Goal: Task Accomplishment & Management: Manage account settings

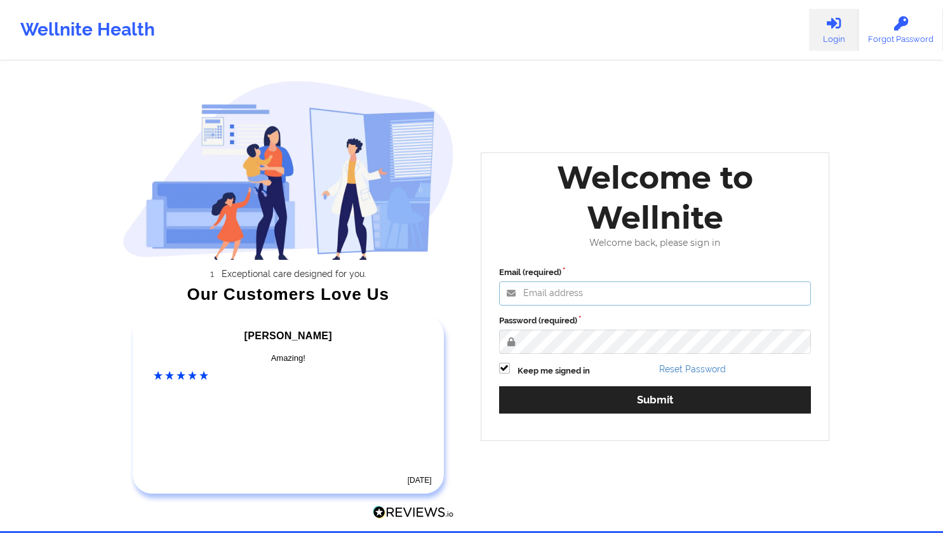
click at [547, 291] on input "Email (required)" at bounding box center [655, 293] width 312 height 24
type input "[DOMAIN_NAME][EMAIL_ADDRESS][DOMAIN_NAME]"
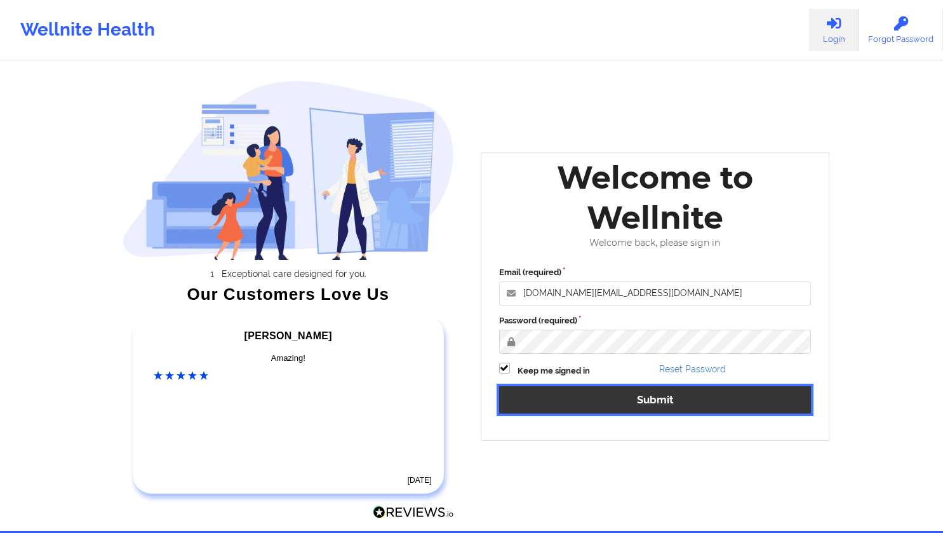
click at [633, 397] on button "Submit" at bounding box center [655, 399] width 312 height 27
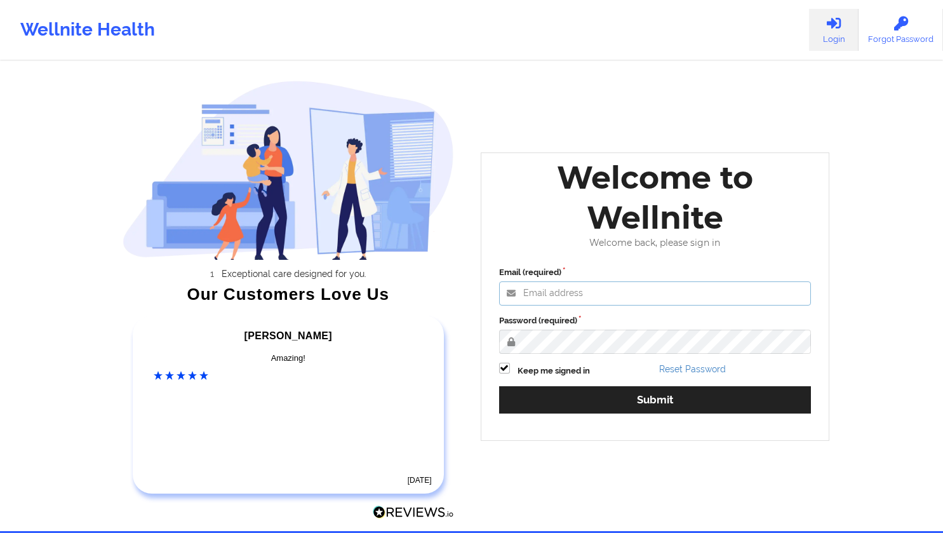
click at [641, 296] on input "Email (required)" at bounding box center [655, 293] width 312 height 24
type input "[DOMAIN_NAME][EMAIL_ADDRESS][DOMAIN_NAME]"
click at [723, 310] on div "Email (required) [DOMAIN_NAME][EMAIL_ADDRESS][DOMAIN_NAME] Password (required) …" at bounding box center [655, 344] width 330 height 174
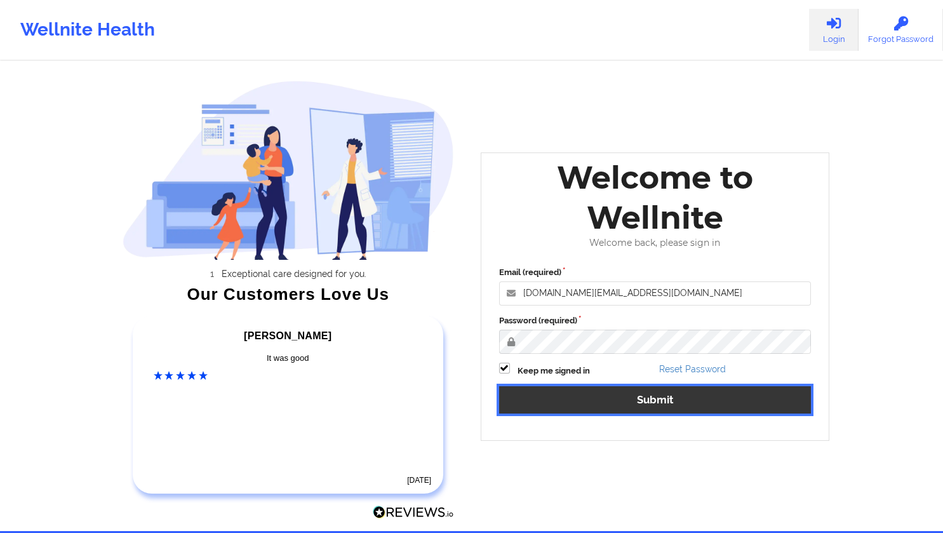
click at [661, 395] on button "Submit" at bounding box center [655, 399] width 312 height 27
click at [667, 393] on button "Submit" at bounding box center [655, 399] width 312 height 27
